Goal: Task Accomplishment & Management: Manage account settings

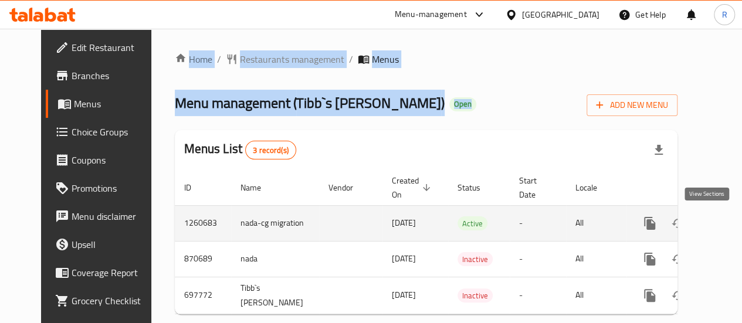
click at [727, 219] on icon "enhanced table" at bounding box center [734, 223] width 14 height 14
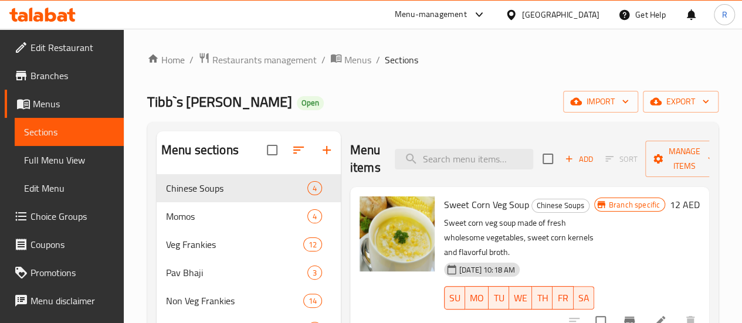
click at [50, 217] on span "Choice Groups" at bounding box center [72, 216] width 84 height 14
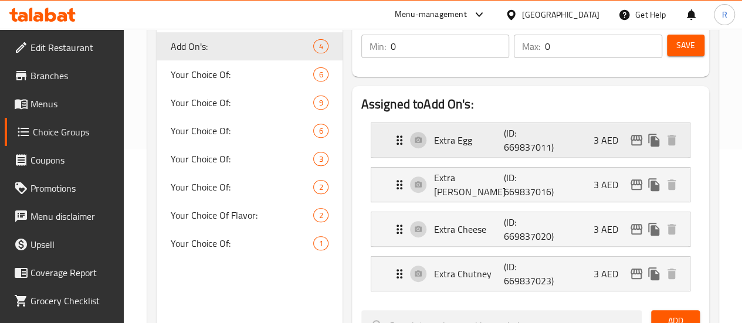
scroll to position [158, 0]
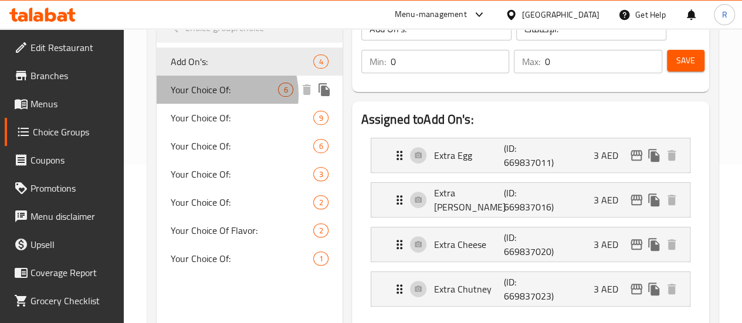
click at [214, 94] on span "Your Choice Of:" at bounding box center [225, 90] width 108 height 14
type input "Your Choice Of:"
type input "إختيارك من:"
type input "1"
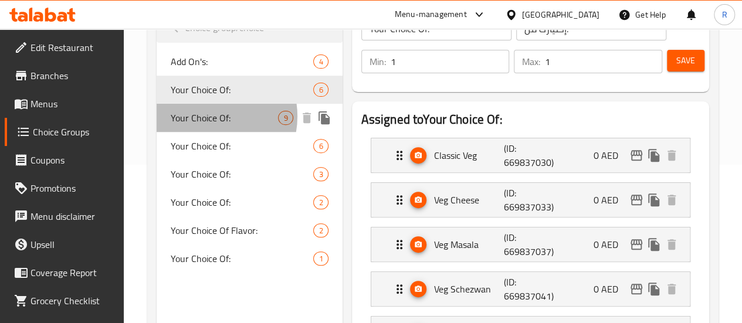
click at [208, 117] on span "Your Choice Of:" at bounding box center [225, 118] width 108 height 14
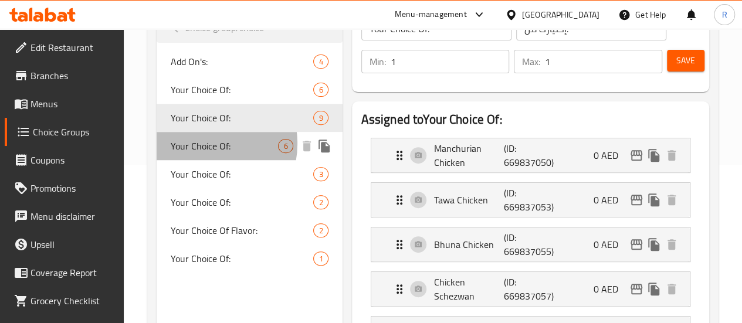
click at [204, 144] on span "Your Choice Of:" at bounding box center [225, 146] width 108 height 14
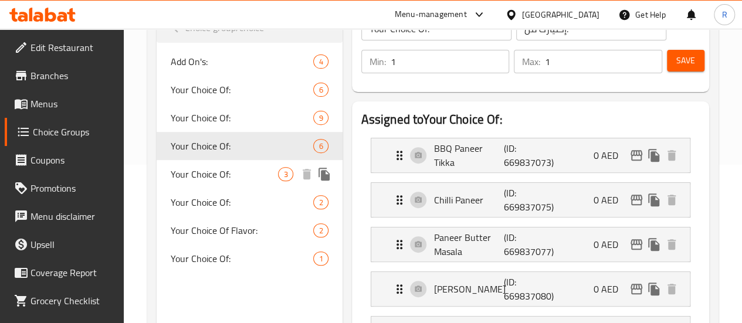
click at [199, 181] on span "Your Choice Of:" at bounding box center [225, 174] width 108 height 14
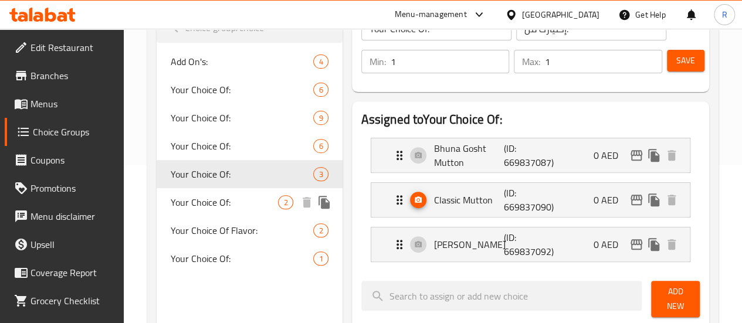
click at [198, 200] on span "Your Choice Of:" at bounding box center [225, 202] width 108 height 14
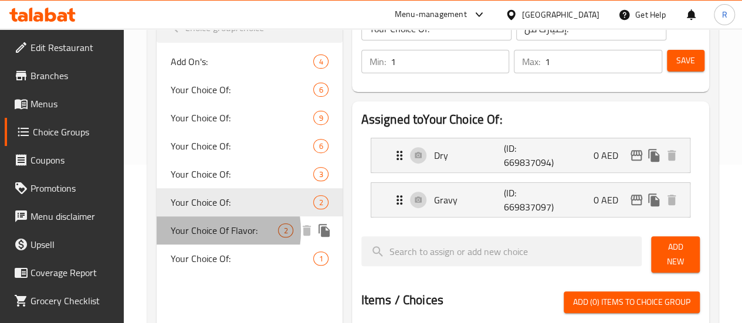
click at [199, 231] on span "Your Choice Of Flavor:" at bounding box center [225, 230] width 108 height 14
type input "Your Choice Of Flavor:"
type input "إختيارك من النكهة:"
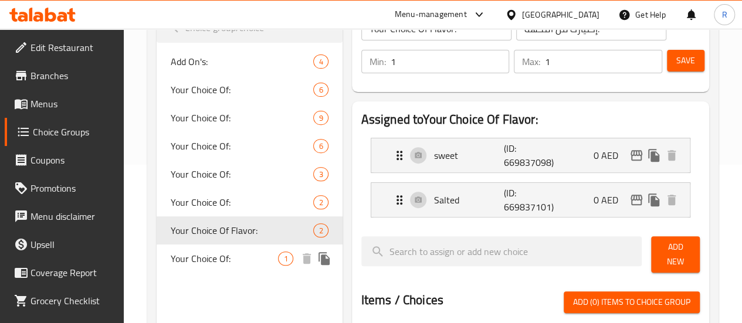
click at [211, 266] on span "Your Choice Of:" at bounding box center [225, 259] width 108 height 14
type input "Your Choice Of:"
type input "إختيارك من:"
type input "0"
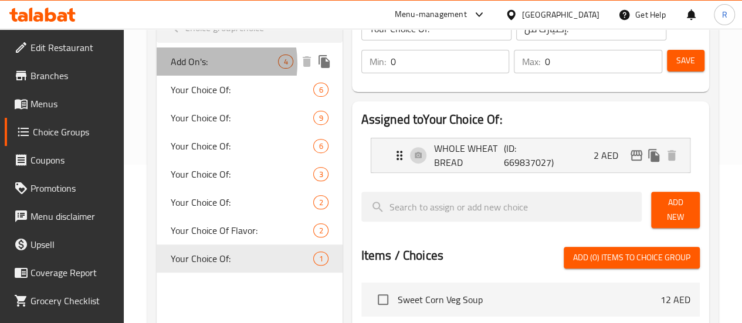
click at [198, 64] on span "Add On's:" at bounding box center [225, 62] width 108 height 14
type input "Add On's:"
type input "الإضافات:"
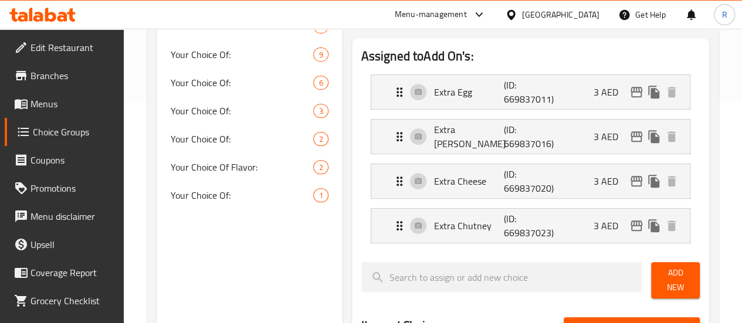
scroll to position [226, 0]
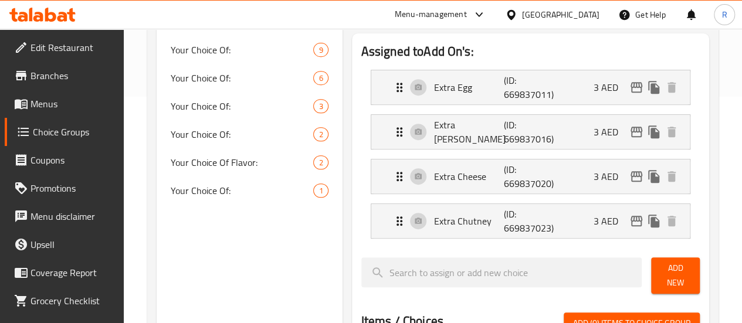
click at [198, 273] on div "Choice Groups Add On's: 4 Your Choice Of: 6 Your Choice Of: 9 Your Choice Of: 6…" at bounding box center [250, 270] width 186 height 727
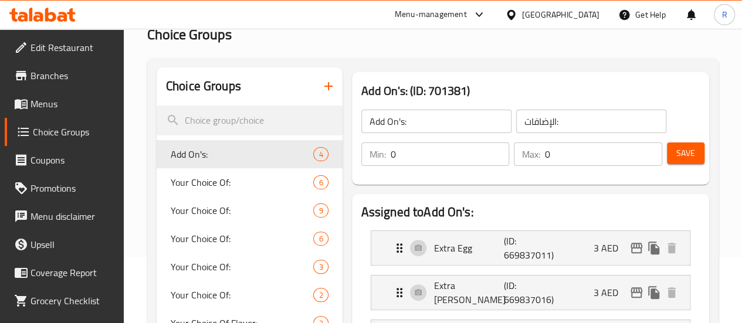
scroll to position [0, 0]
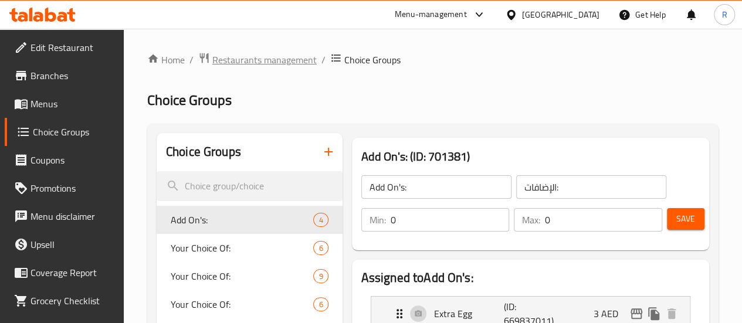
click at [277, 59] on span "Restaurants management" at bounding box center [264, 60] width 104 height 14
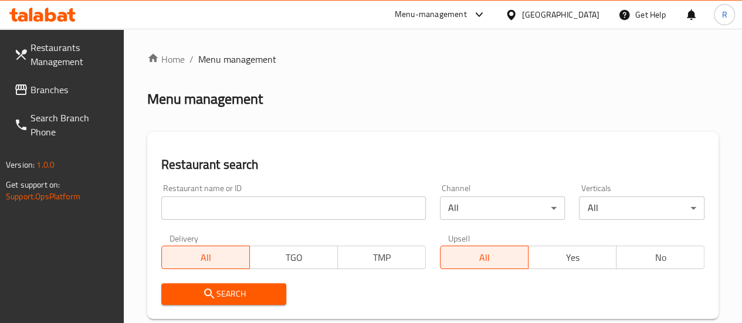
click at [57, 94] on span "Branches" at bounding box center [72, 90] width 84 height 14
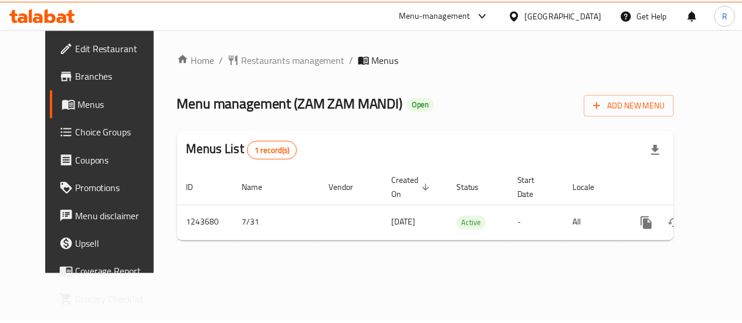
scroll to position [0, 4]
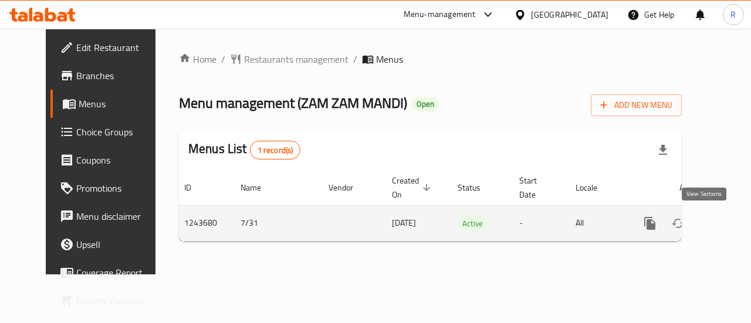
click at [727, 222] on icon "enhanced table" at bounding box center [734, 223] width 14 height 14
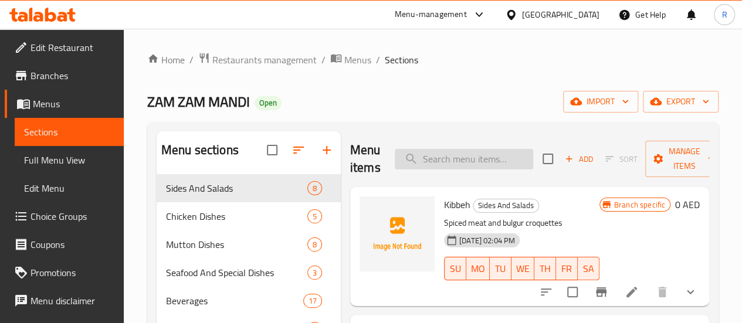
click at [439, 161] on input "search" at bounding box center [464, 159] width 138 height 21
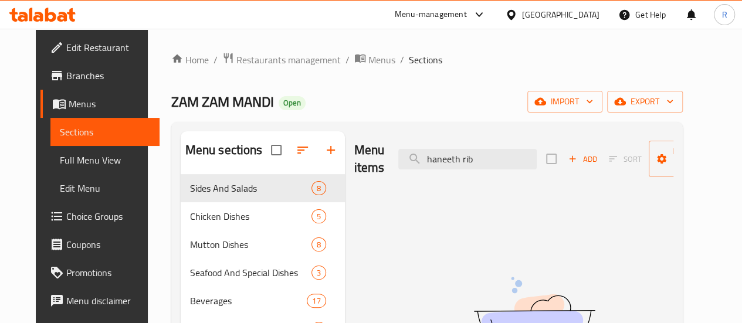
drag, startPoint x: 375, startPoint y: 164, endPoint x: 210, endPoint y: 160, distance: 165.4
click at [221, 163] on div "Menu sections Sides And Salads 8 Chicken Dishes 5 Mutton Dishes 8 Seafood And S…" at bounding box center [427, 292] width 493 height 323
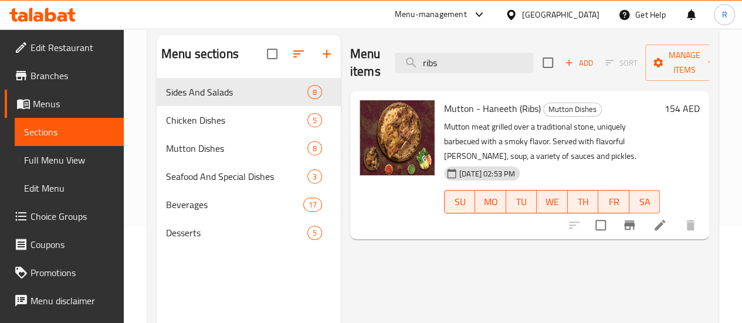
scroll to position [98, 0]
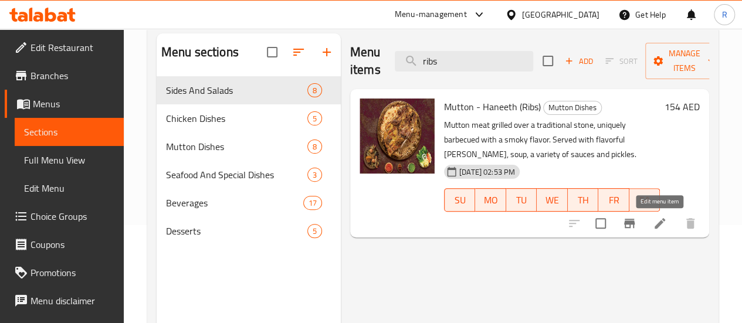
type input "ribs"
click at [655, 224] on icon at bounding box center [660, 223] width 14 height 14
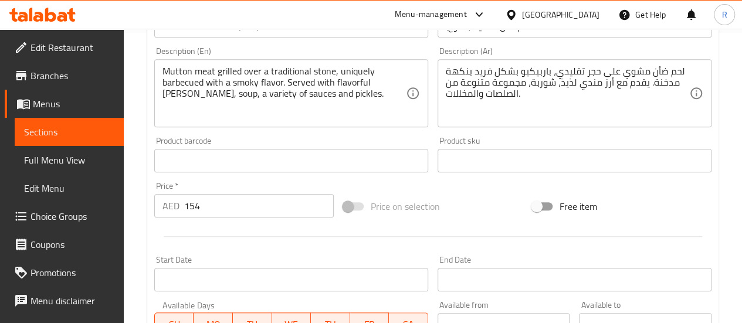
scroll to position [299, 0]
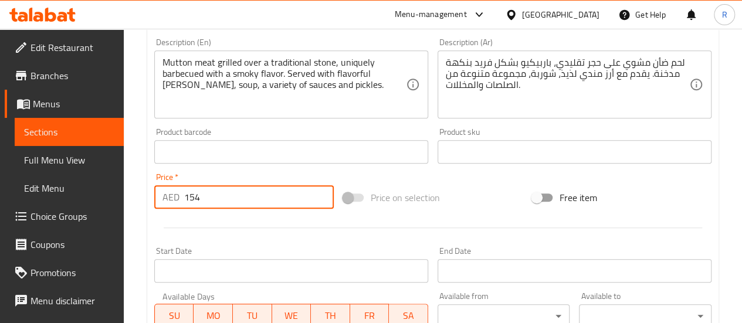
drag, startPoint x: 185, startPoint y: 198, endPoint x: 261, endPoint y: 199, distance: 75.6
click at [261, 198] on input "154" at bounding box center [259, 196] width 150 height 23
paste input "87"
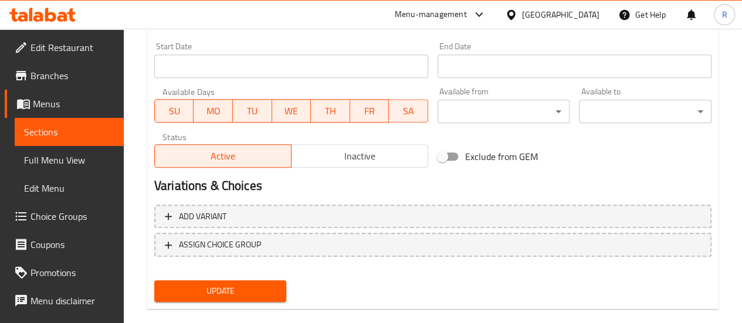
scroll to position [522, 0]
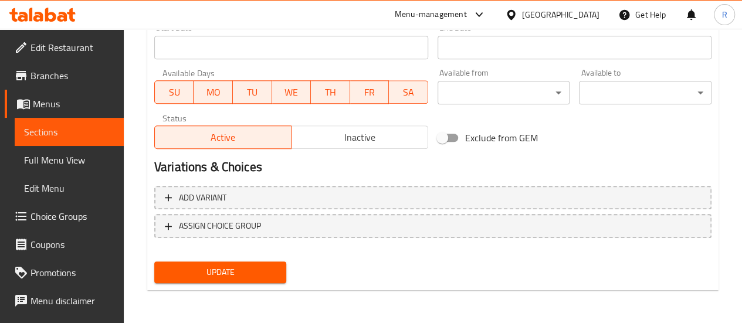
type input "187"
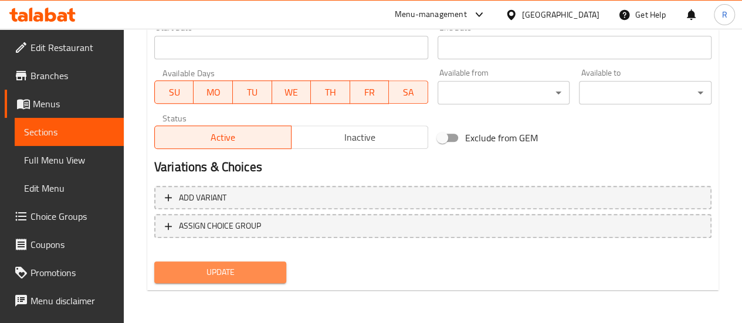
click at [237, 268] on span "Update" at bounding box center [221, 272] width 114 height 15
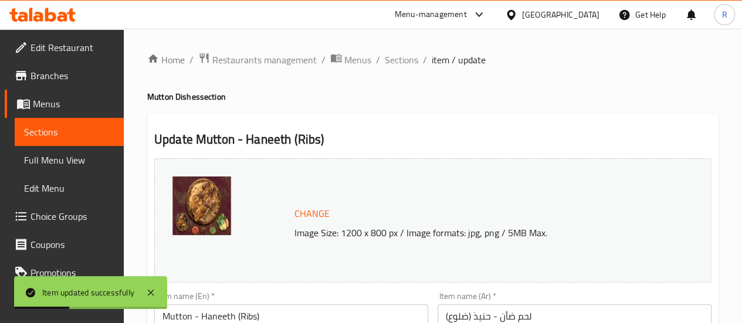
scroll to position [0, 0]
click at [386, 61] on span "Sections" at bounding box center [401, 60] width 33 height 14
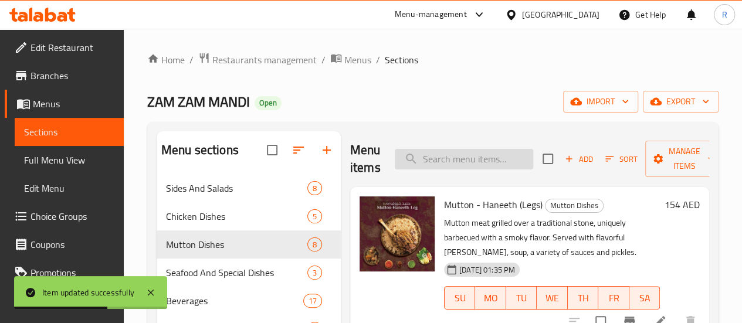
click at [436, 164] on input "search" at bounding box center [464, 159] width 138 height 21
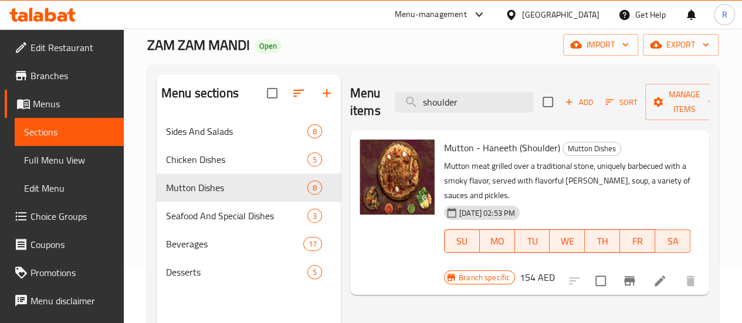
scroll to position [60, 0]
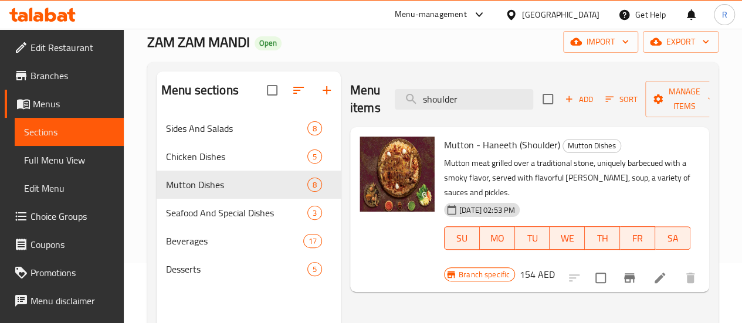
type input "shoulder"
click at [659, 271] on icon at bounding box center [660, 278] width 14 height 14
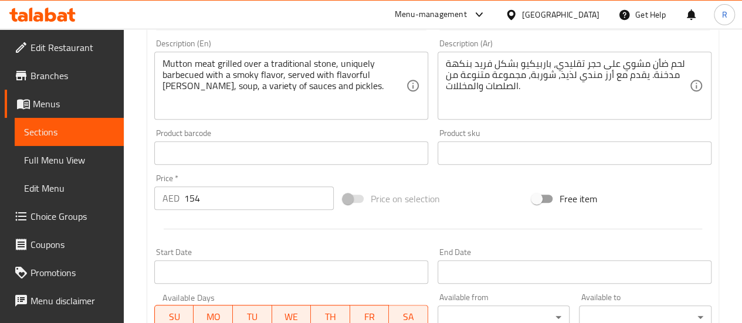
scroll to position [318, 0]
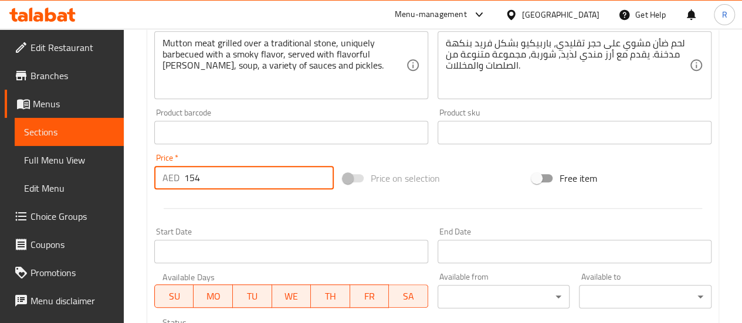
drag, startPoint x: 192, startPoint y: 181, endPoint x: 276, endPoint y: 208, distance: 87.9
click at [269, 198] on div "Change Image Size: 1200 x 800 px / Image formats: jpg, png / 5MB Max. Item name…" at bounding box center [433, 96] width 566 height 522
type input "1"
paste input "187"
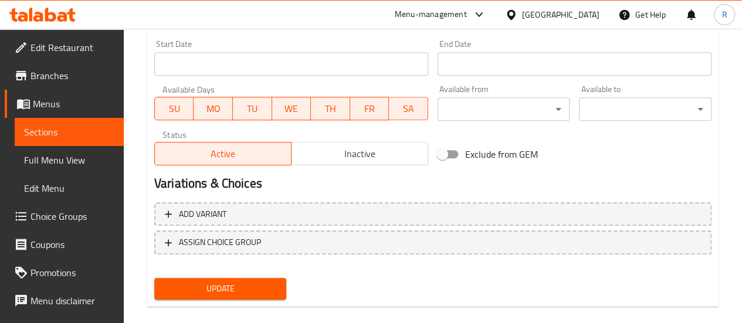
scroll to position [512, 0]
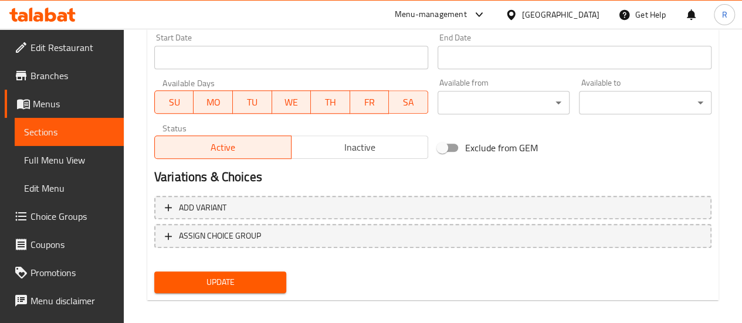
type input "187"
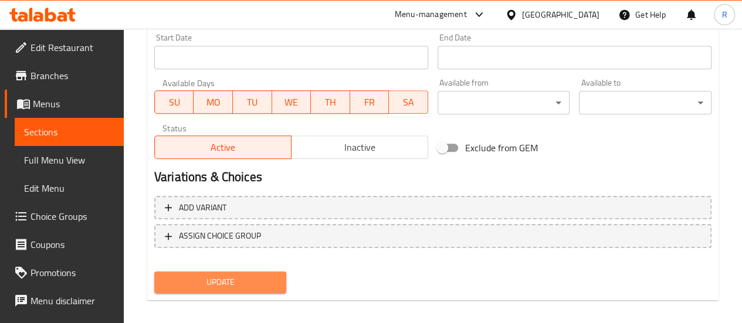
click at [243, 283] on span "Update" at bounding box center [221, 282] width 114 height 15
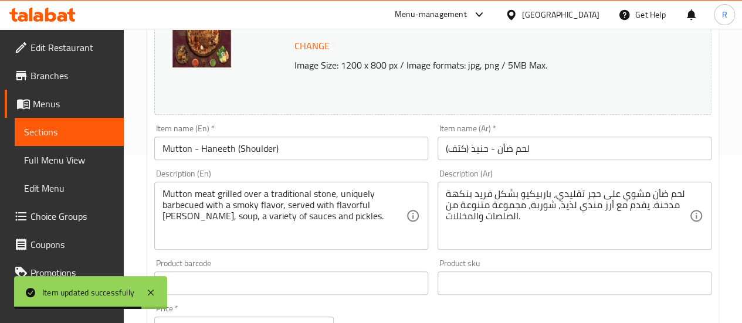
scroll to position [0, 0]
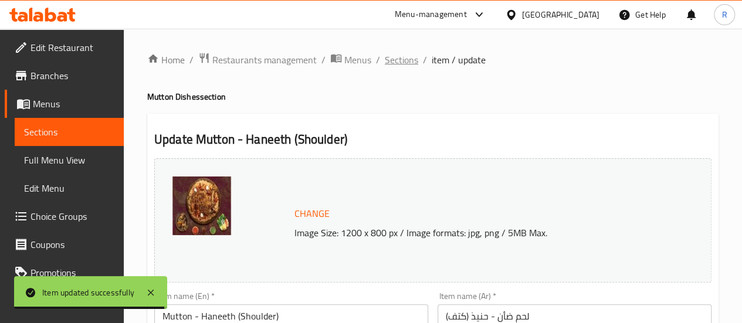
click at [400, 56] on span "Sections" at bounding box center [401, 60] width 33 height 14
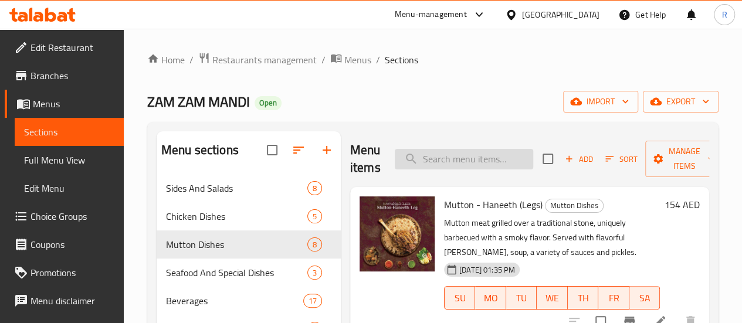
click at [466, 162] on input "search" at bounding box center [464, 159] width 138 height 21
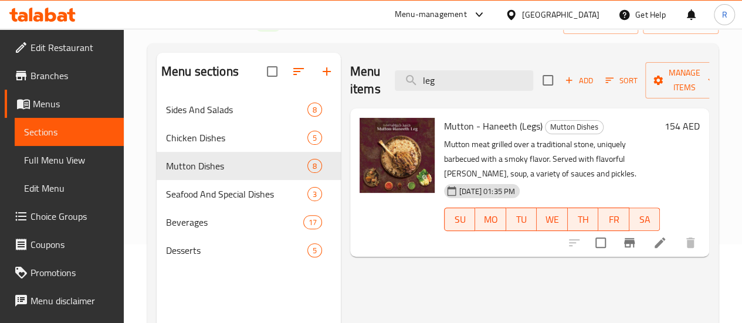
scroll to position [77, 0]
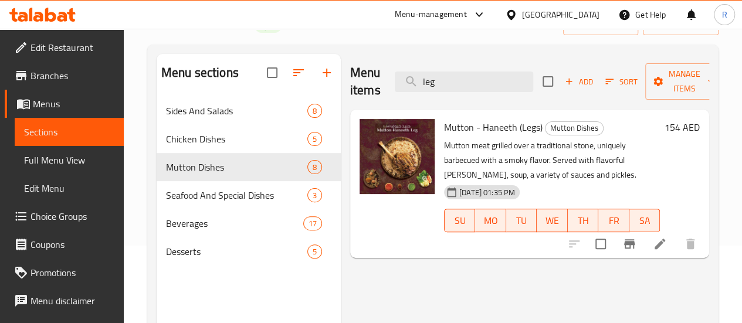
type input "leg"
click at [653, 240] on icon at bounding box center [660, 244] width 14 height 14
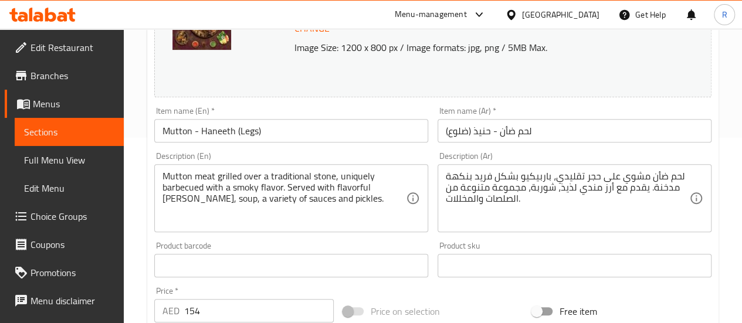
scroll to position [186, 0]
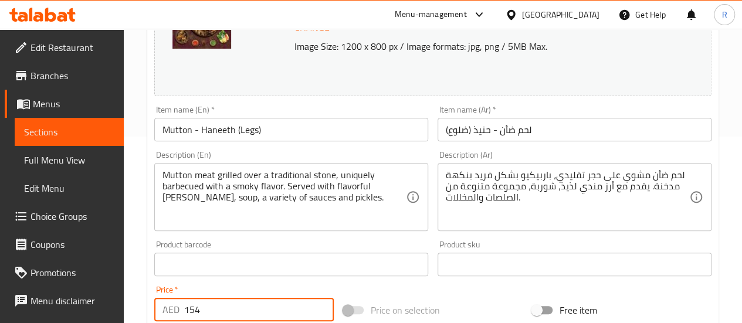
drag, startPoint x: 187, startPoint y: 311, endPoint x: 276, endPoint y: 300, distance: 89.2
click at [276, 300] on input "154" at bounding box center [259, 309] width 150 height 23
type input "1"
paste input "187"
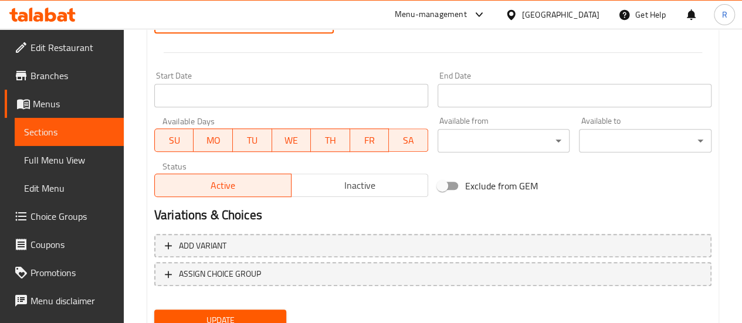
scroll to position [480, 0]
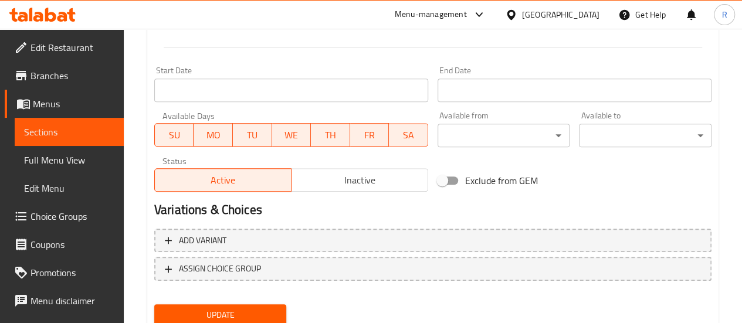
type input "187"
click at [246, 308] on span "Update" at bounding box center [221, 315] width 114 height 15
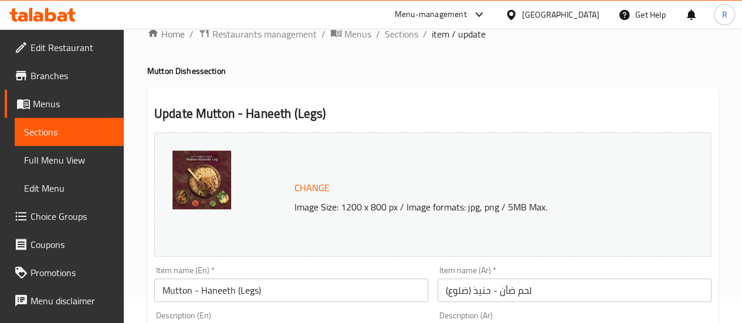
scroll to position [0, 0]
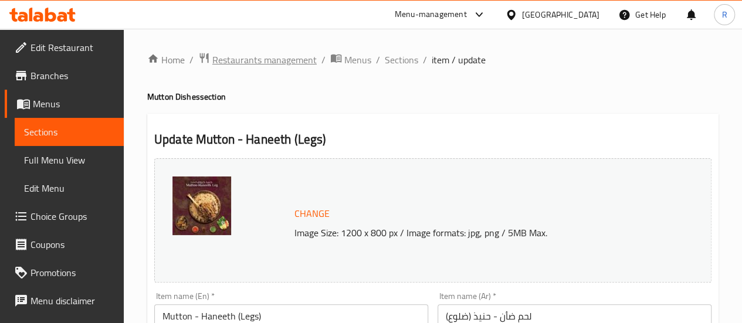
click at [277, 66] on span "Restaurants management" at bounding box center [264, 60] width 104 height 14
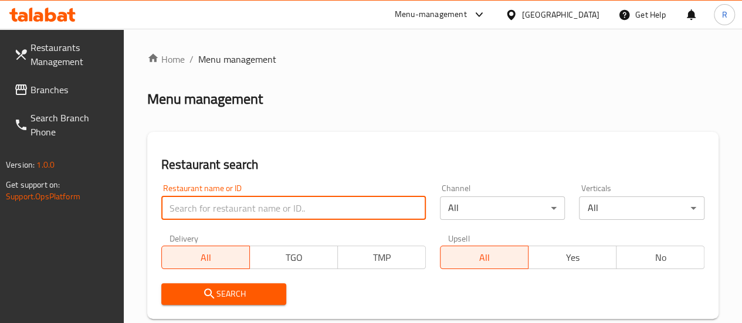
click at [223, 209] on input "search" at bounding box center [293, 207] width 264 height 23
paste input "605481"
type input "605481"
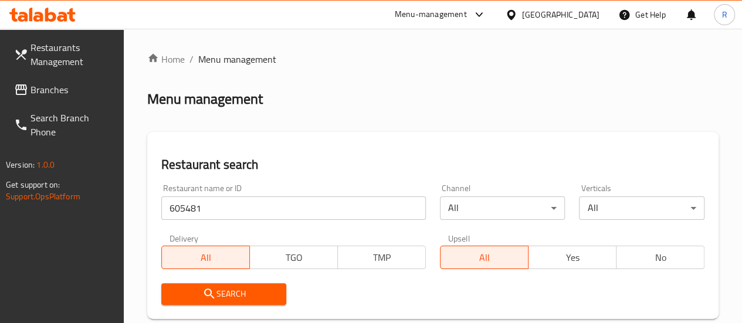
click at [247, 294] on span "Search" at bounding box center [224, 294] width 107 height 15
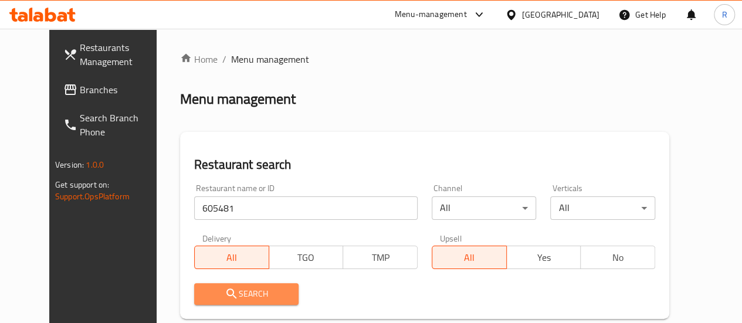
click at [248, 301] on button "Search" at bounding box center [246, 294] width 105 height 22
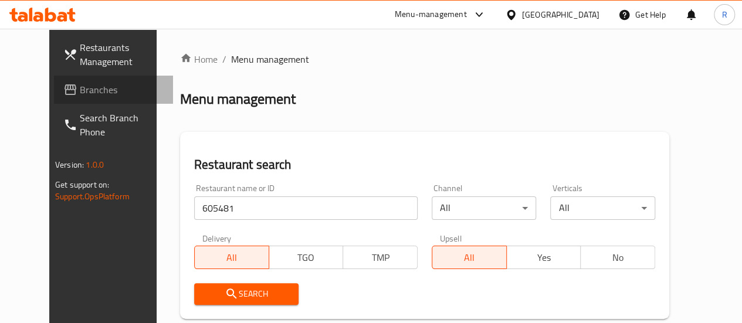
click at [80, 86] on span "Branches" at bounding box center [122, 90] width 84 height 14
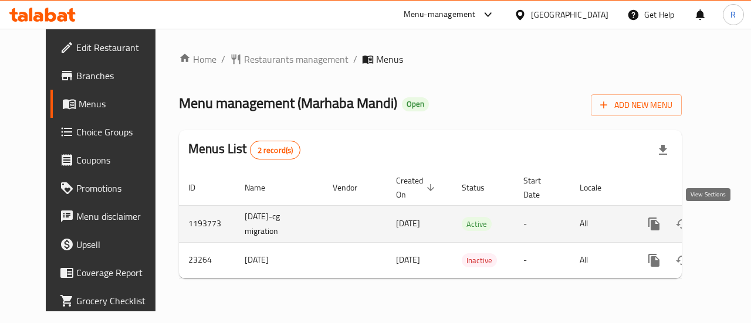
click at [733, 226] on icon "enhanced table" at bounding box center [738, 224] width 11 height 11
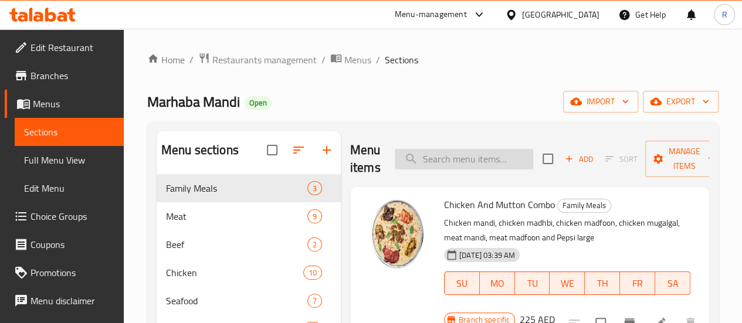
click at [453, 158] on input "search" at bounding box center [464, 159] width 138 height 21
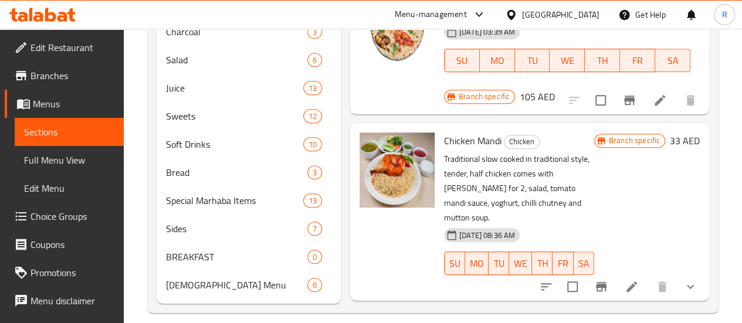
scroll to position [43, 0]
type input "chicken mandi"
